Goal: Information Seeking & Learning: Learn about a topic

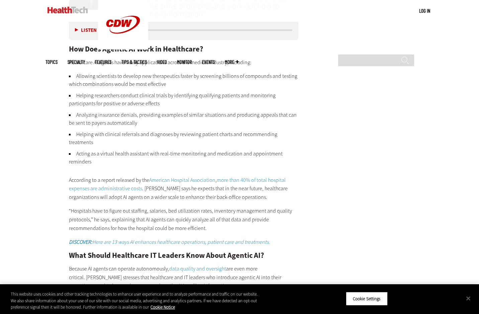
scroll to position [969, 0]
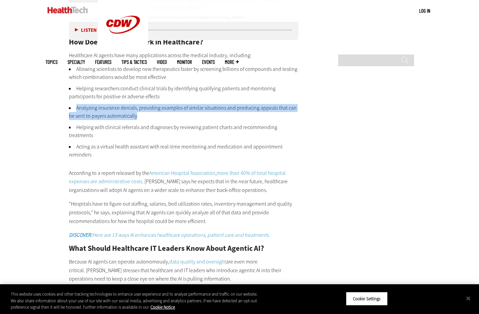
drag, startPoint x: 78, startPoint y: 108, endPoint x: 148, endPoint y: 115, distance: 70.3
click at [148, 115] on li "Analyzing insurance denials, providing examples of similar situations and produ…" at bounding box center [184, 112] width 230 height 16
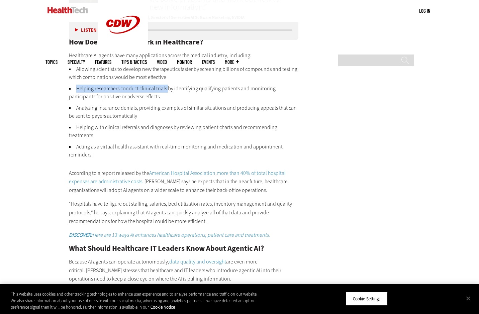
drag, startPoint x: 77, startPoint y: 89, endPoint x: 168, endPoint y: 86, distance: 91.1
click at [168, 86] on li "Helping researchers conduct clinical trials by identifying qualifying patients …" at bounding box center [184, 93] width 230 height 16
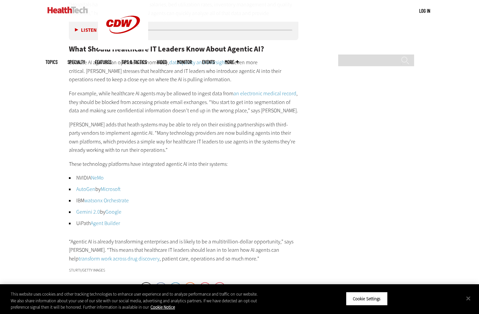
scroll to position [1169, 0]
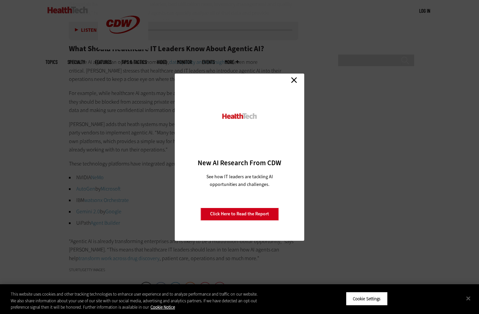
click at [293, 80] on link "Close" at bounding box center [294, 80] width 10 height 10
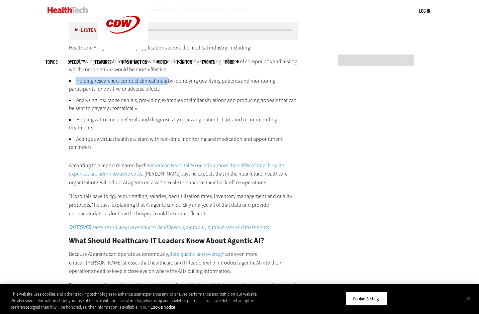
scroll to position [976, 0]
drag, startPoint x: 77, startPoint y: 101, endPoint x: 137, endPoint y: 99, distance: 59.3
click at [137, 99] on li "Analyzing insurance denials, providing examples of similar situations and produ…" at bounding box center [184, 105] width 230 height 16
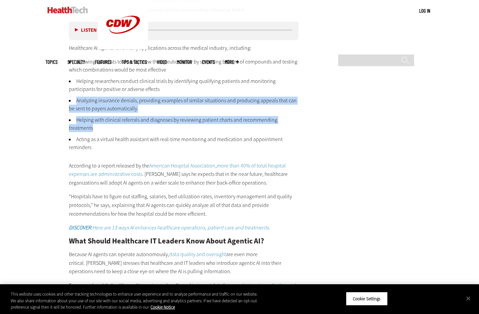
click at [108, 128] on li "Helping with clinical referrals and diagnoses by reviewing patient charts and r…" at bounding box center [184, 124] width 230 height 16
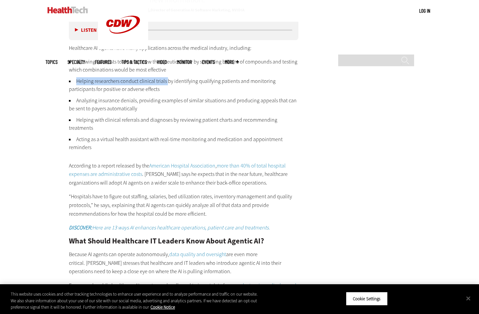
drag, startPoint x: 77, startPoint y: 80, endPoint x: 167, endPoint y: 79, distance: 90.0
click at [167, 80] on li "Helping researchers conduct clinical trials by identifying qualifying patients …" at bounding box center [184, 85] width 230 height 16
copy li "Helping researchers conduct clinical trials"
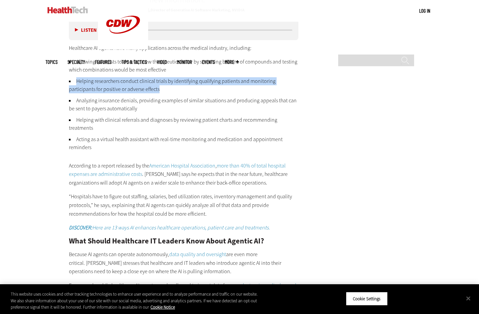
click at [163, 91] on li "Helping researchers conduct clinical trials by identifying qualifying patients …" at bounding box center [184, 85] width 230 height 16
copy li "Helping researchers conduct clinical trials by identifying qualifying patients …"
drag, startPoint x: 102, startPoint y: 138, endPoint x: 163, endPoint y: 144, distance: 61.5
click at [163, 144] on li "Acting as a virtual health assistant with real-time monitoring and medication a…" at bounding box center [184, 144] width 230 height 16
click at [116, 138] on li "Acting as a virtual health assistant with real-time monitoring and medication a…" at bounding box center [184, 144] width 230 height 16
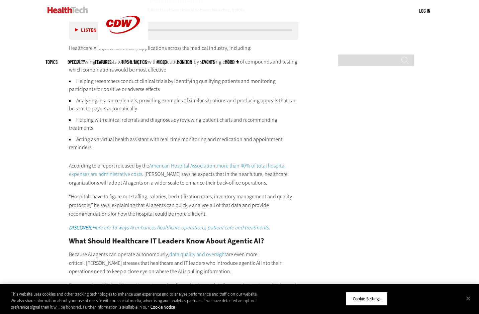
drag, startPoint x: 101, startPoint y: 138, endPoint x: 107, endPoint y: 143, distance: 8.2
click at [107, 143] on li "Acting as a virtual health assistant with real-time monitoring and medication a…" at bounding box center [184, 144] width 230 height 16
drag, startPoint x: 77, startPoint y: 139, endPoint x: 94, endPoint y: 144, distance: 17.9
click at [94, 144] on li "Acting as a virtual health assistant with real-time monitoring and medication a…" at bounding box center [184, 144] width 230 height 16
copy li "Acting as a virtual health assistant with real-time monitoring and medication a…"
